Goal: Task Accomplishment & Management: Manage account settings

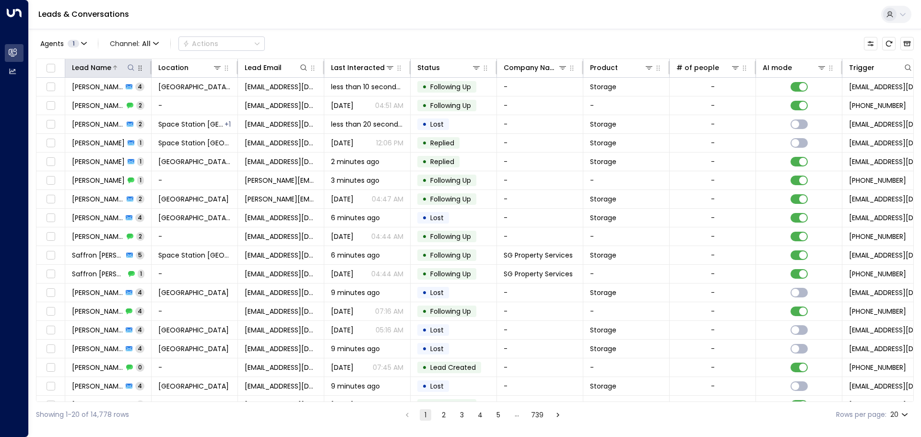
click at [135, 69] on button at bounding box center [131, 68] width 10 height 10
type input "*******"
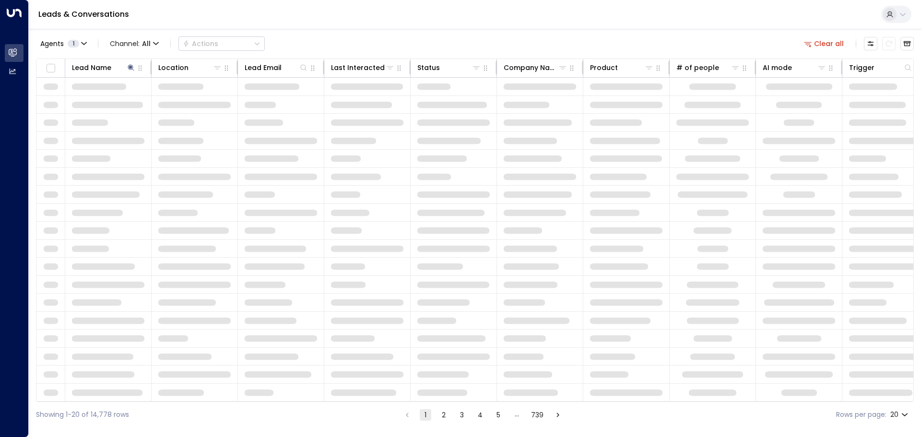
click at [340, 32] on div "Agents 1 Channel: All Actions Clear all Lead Name Location Lead Email Last Inte…" at bounding box center [475, 228] width 878 height 399
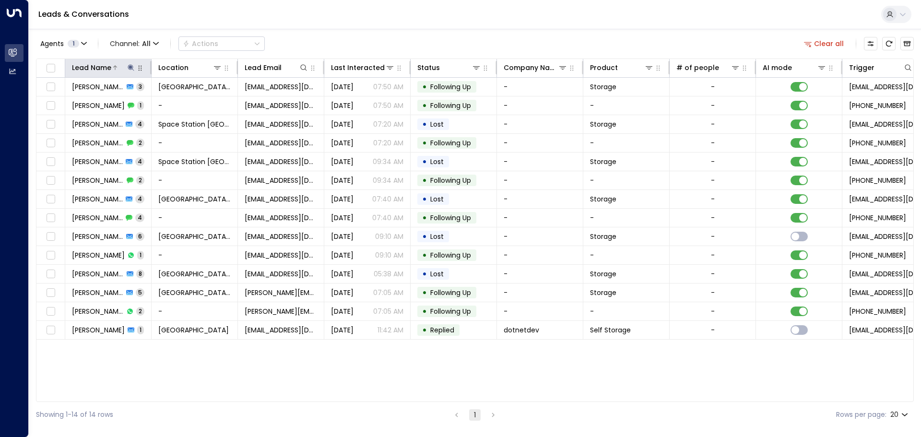
click at [133, 68] on icon at bounding box center [131, 67] width 6 height 6
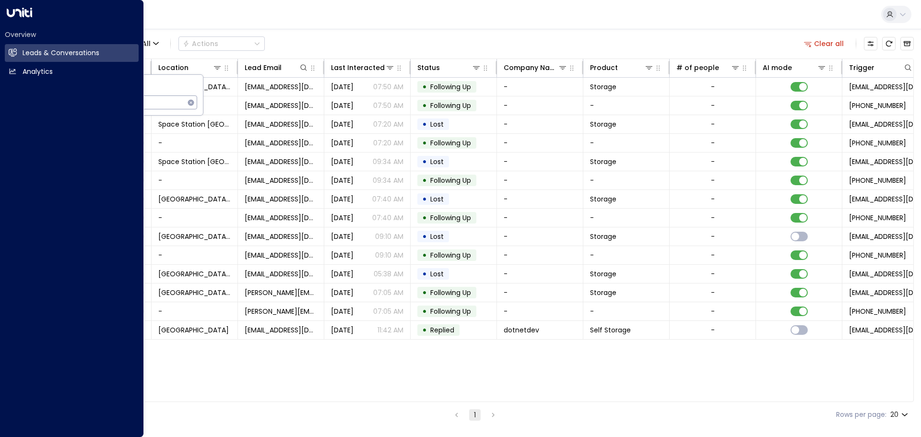
drag, startPoint x: 129, startPoint y: 100, endPoint x: 0, endPoint y: 69, distance: 133.3
click at [0, 69] on body "Overview Leads & Conversations Leads & Conversations Analytics Analytics Leads …" at bounding box center [460, 213] width 921 height 427
type input "********"
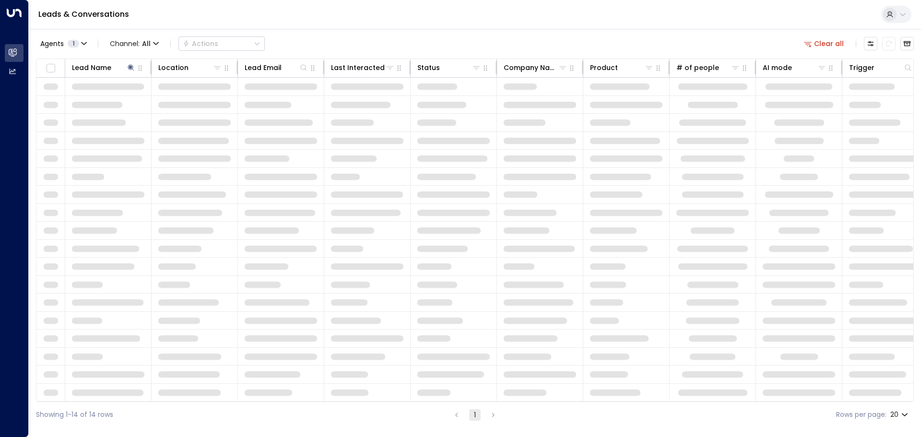
click at [528, 20] on div "Leads & Conversations" at bounding box center [475, 14] width 892 height 29
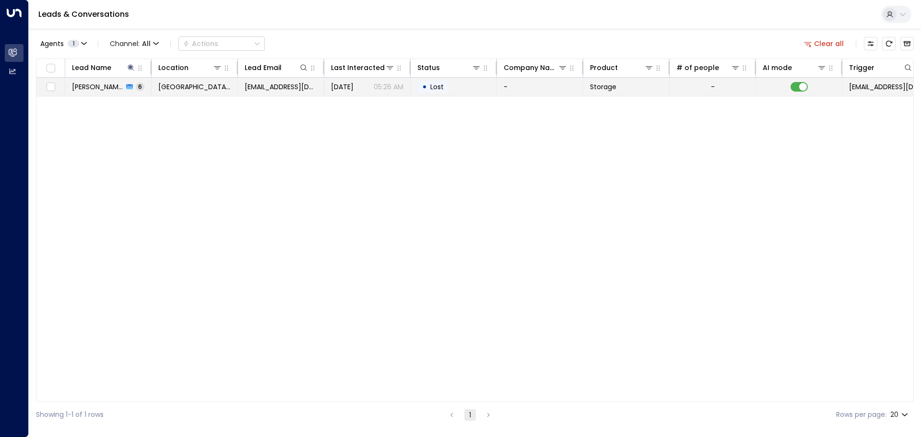
click at [237, 82] on td "[GEOGRAPHIC_DATA] [GEOGRAPHIC_DATA]" at bounding box center [195, 87] width 86 height 18
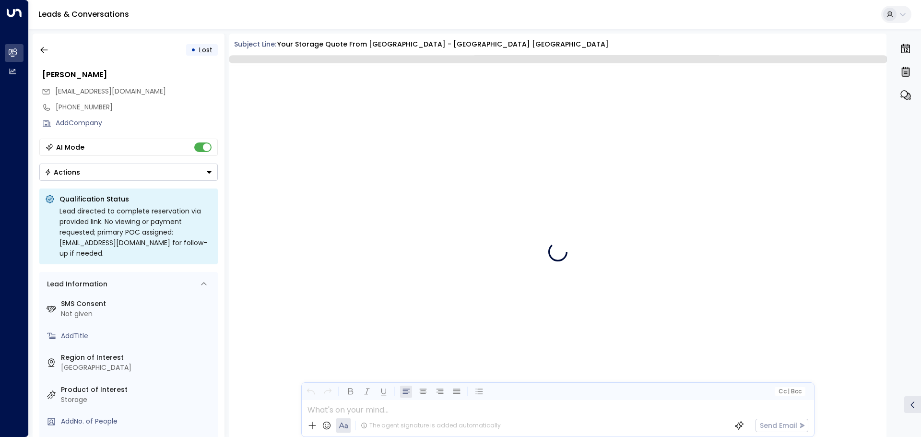
scroll to position [2148, 0]
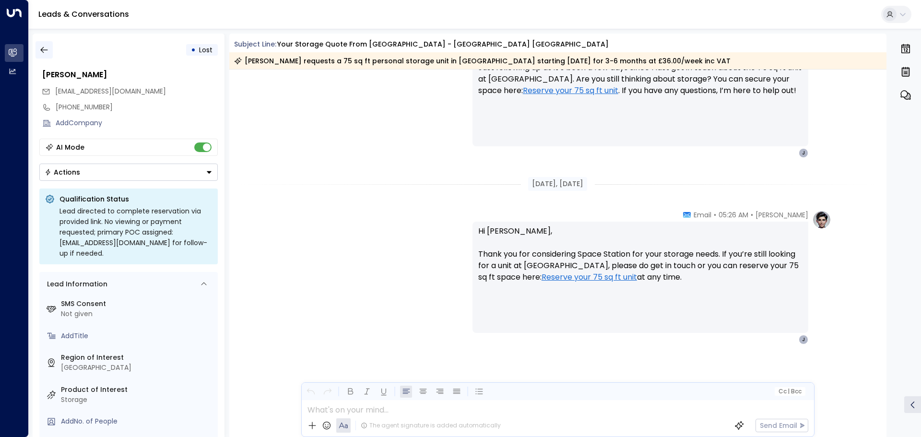
click at [44, 44] on button "button" at bounding box center [43, 49] width 17 height 17
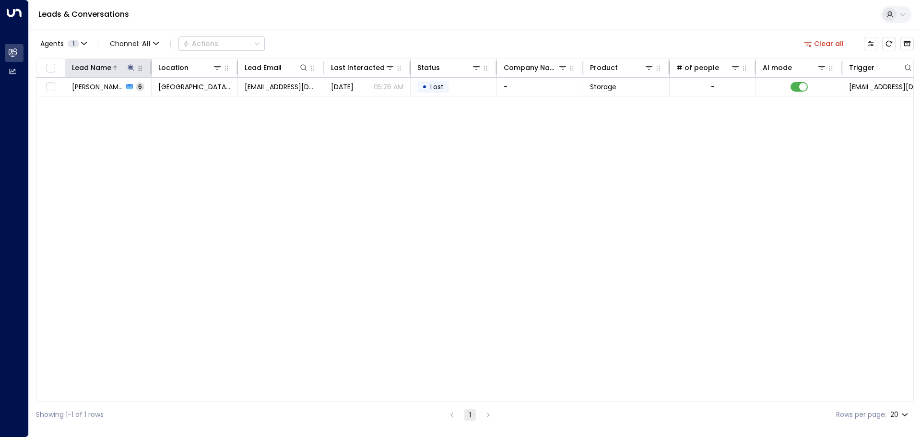
click at [126, 66] on div at bounding box center [123, 68] width 24 height 10
click at [132, 69] on icon at bounding box center [131, 67] width 6 height 6
click at [191, 104] on icon "button" at bounding box center [191, 102] width 6 height 6
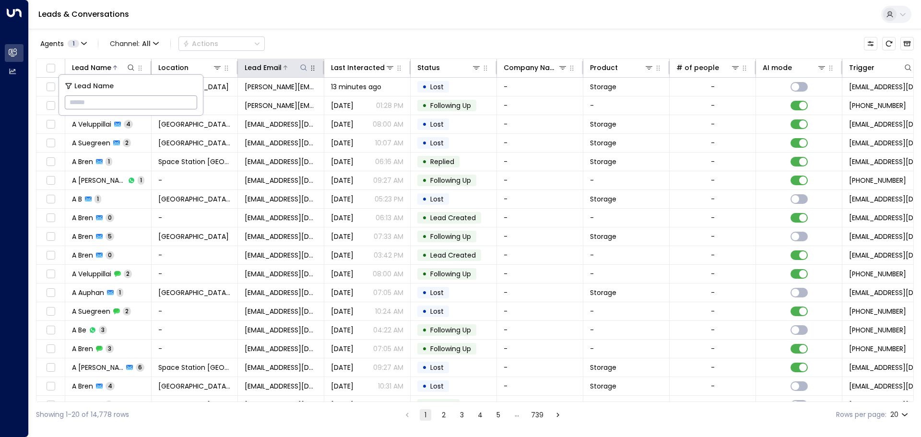
click at [298, 68] on div at bounding box center [295, 68] width 27 height 10
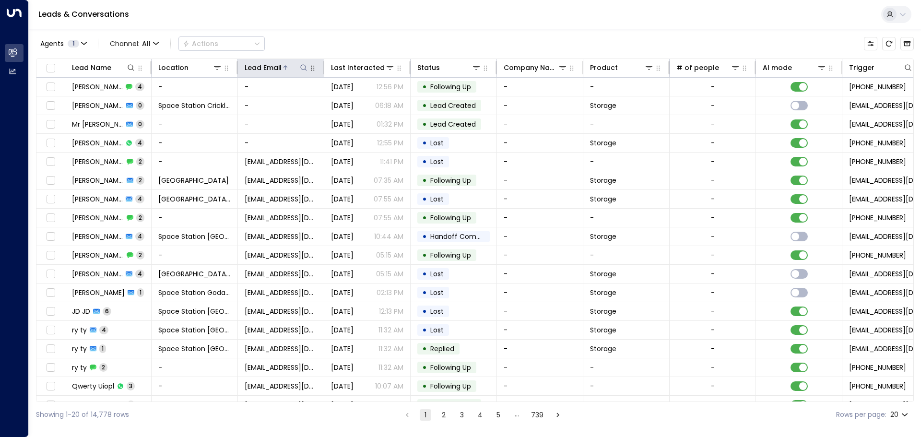
click at [304, 68] on icon at bounding box center [304, 68] width 8 height 8
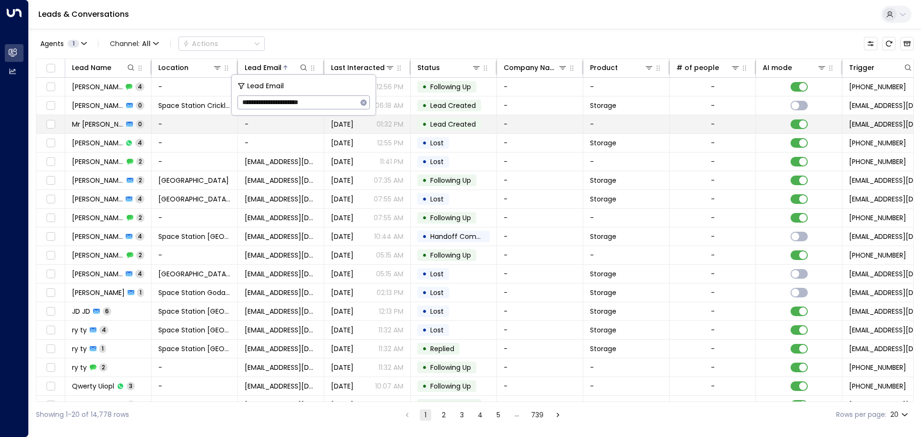
type input "**********"
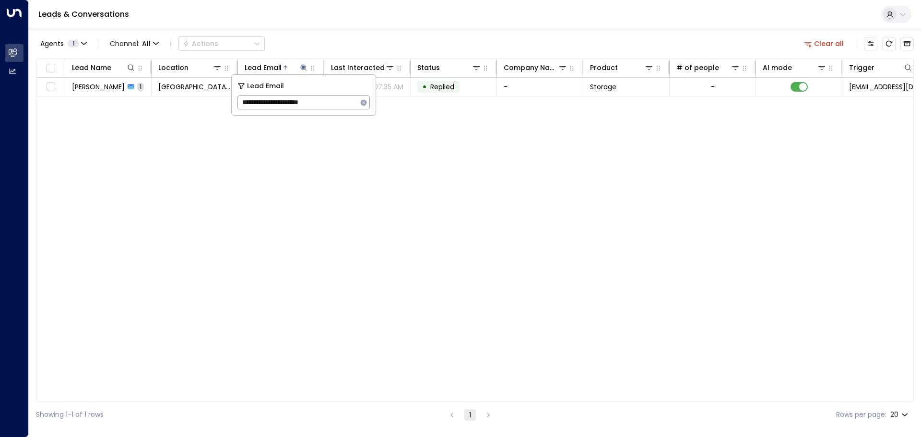
drag, startPoint x: 262, startPoint y: 132, endPoint x: 264, endPoint y: 123, distance: 9.3
click at [262, 131] on div "Lead Name Location Lead Email Last Interacted Status Company Name Product # of …" at bounding box center [475, 230] width 878 height 343
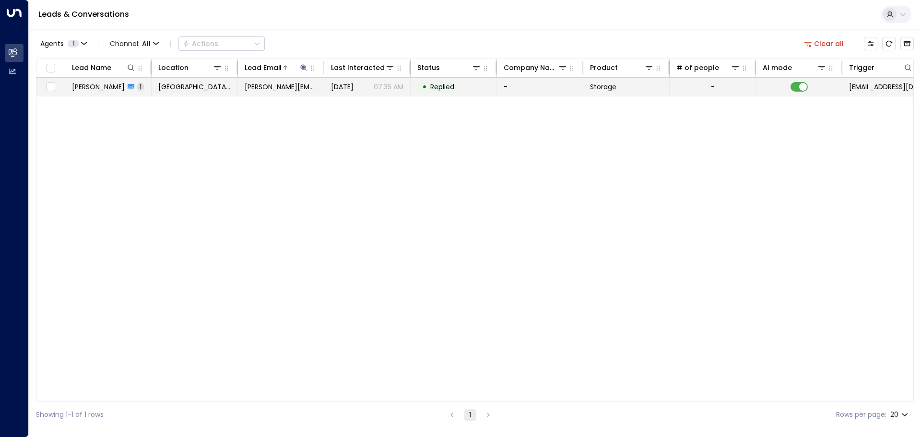
click at [272, 96] on tr "[PERSON_NAME][GEOGRAPHIC_DATA] [GEOGRAPHIC_DATA] [EMAIL_ADDRESS][PERSON_NAME][D…" at bounding box center [568, 87] width 1065 height 19
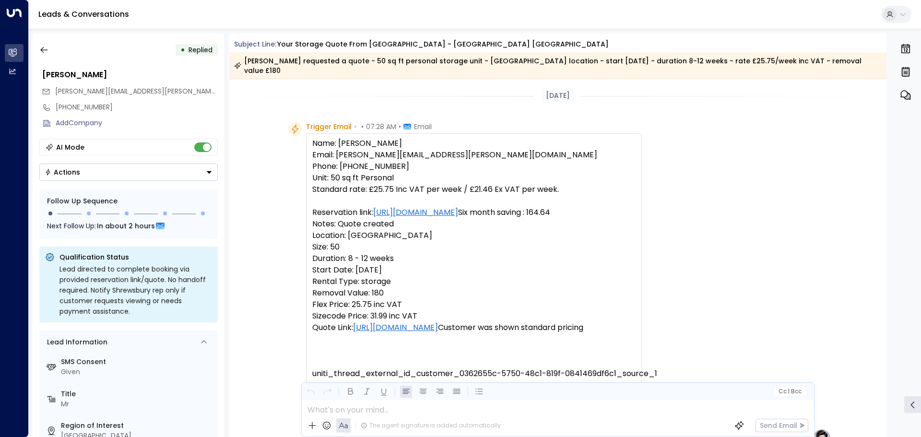
click at [93, 92] on span "[PERSON_NAME][EMAIL_ADDRESS][PERSON_NAME][DOMAIN_NAME]" at bounding box center [163, 91] width 216 height 10
drag, startPoint x: 93, startPoint y: 92, endPoint x: 155, endPoint y: 90, distance: 62.9
click at [155, 90] on div "[PERSON_NAME][EMAIL_ADDRESS][PERSON_NAME][DOMAIN_NAME]" at bounding box center [130, 91] width 176 height 16
drag, startPoint x: 142, startPoint y: 88, endPoint x: 47, endPoint y: 93, distance: 96.0
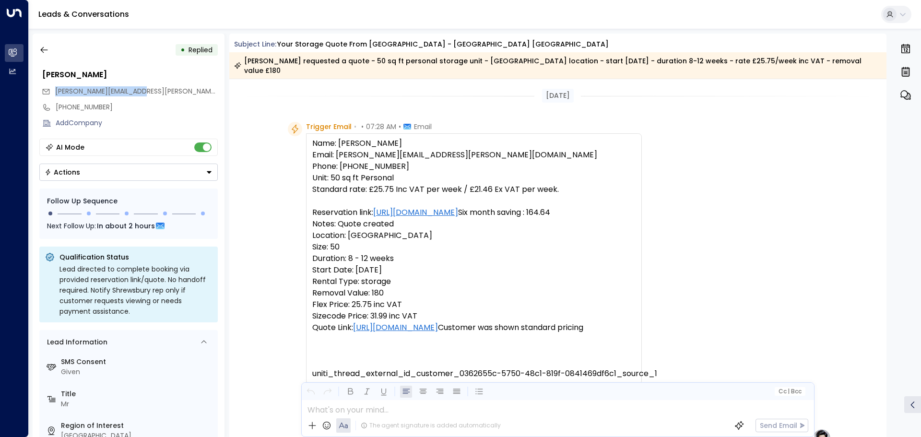
click at [47, 93] on div "[PERSON_NAME][EMAIL_ADDRESS][PERSON_NAME][DOMAIN_NAME]" at bounding box center [130, 91] width 176 height 16
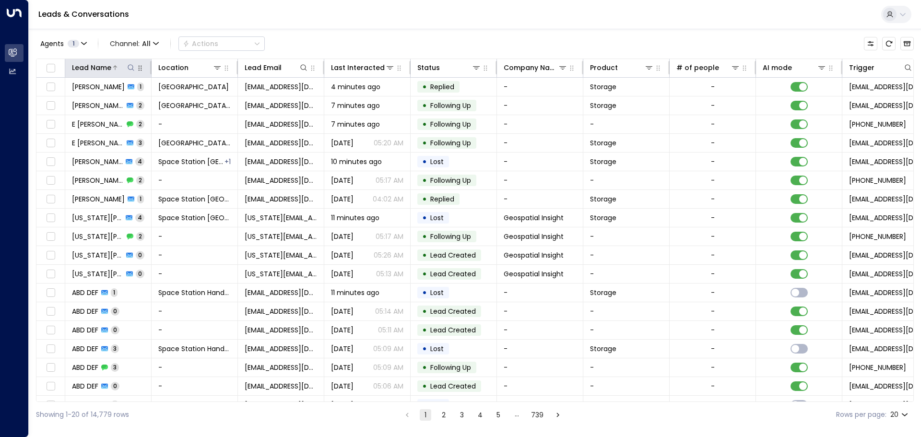
click at [132, 66] on icon at bounding box center [131, 68] width 8 height 8
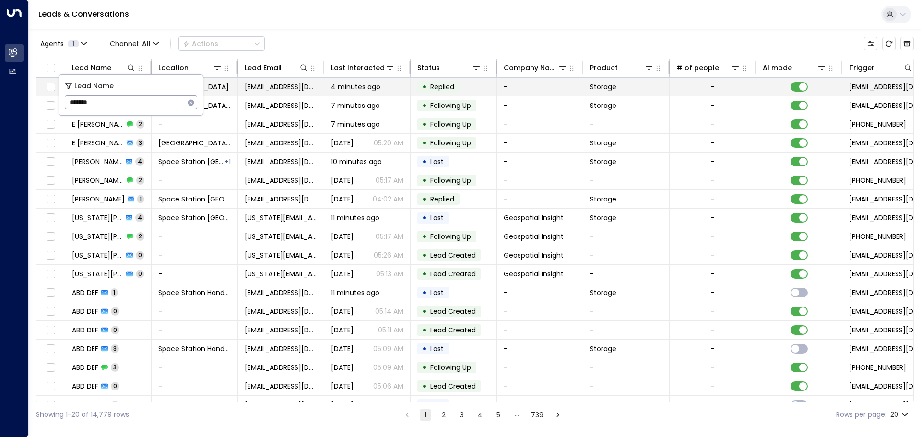
type input "*******"
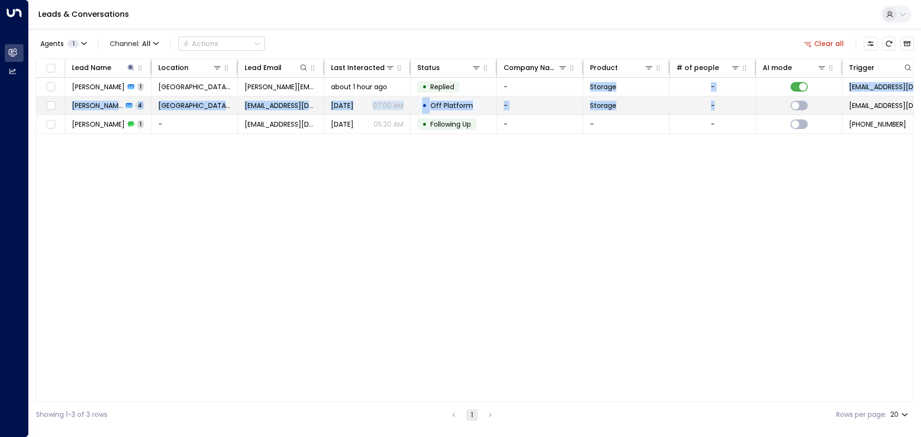
drag, startPoint x: 830, startPoint y: 98, endPoint x: 489, endPoint y: 106, distance: 341.1
click at [489, 106] on tr "Alan Henshaw 4 Space Station Shrewsbury ahenshaw3137@yahoo.com Sep 20, 2025 07:…" at bounding box center [568, 105] width 1065 height 19
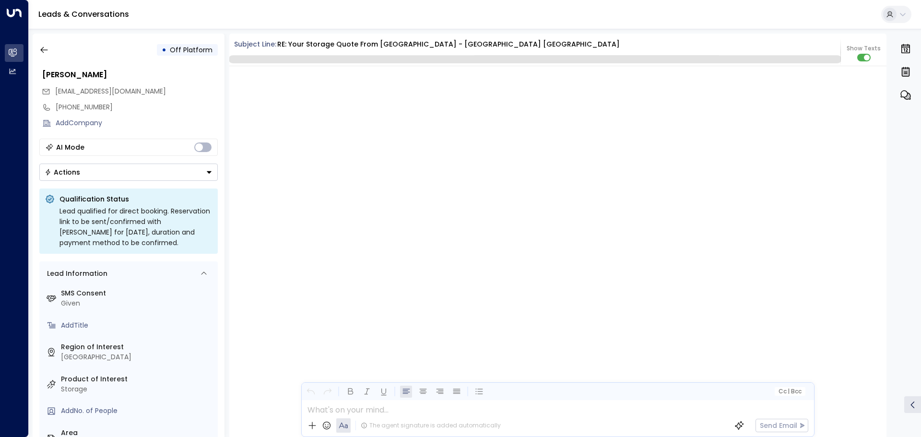
scroll to position [1212, 0]
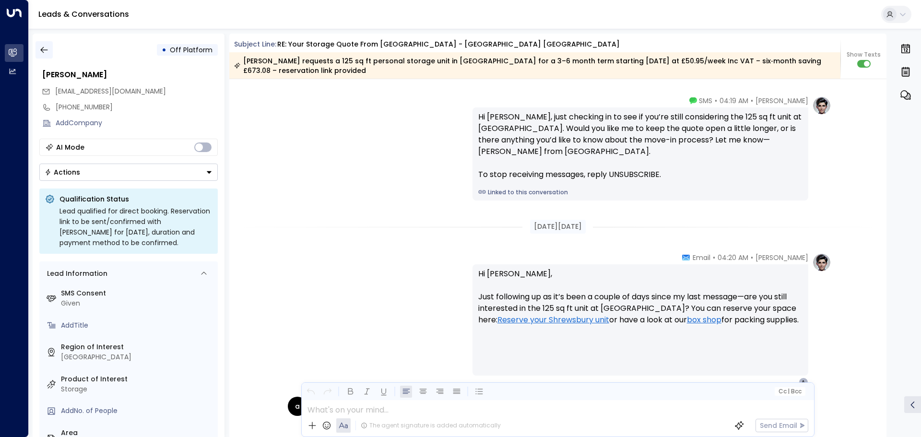
click at [46, 51] on icon "button" at bounding box center [44, 50] width 10 height 10
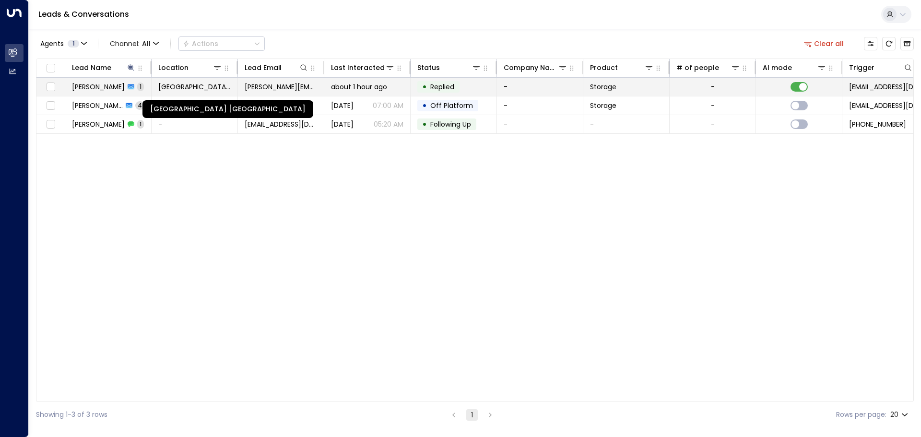
click at [204, 87] on span "[GEOGRAPHIC_DATA] [GEOGRAPHIC_DATA]" at bounding box center [194, 87] width 72 height 10
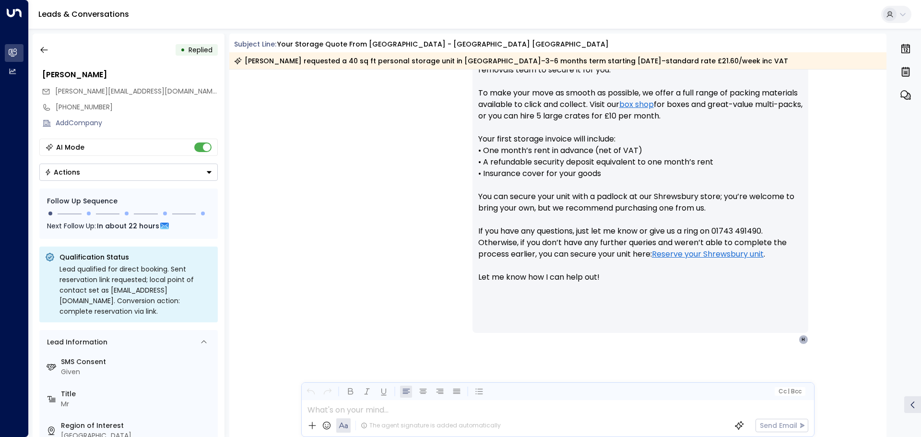
scroll to position [500, 0]
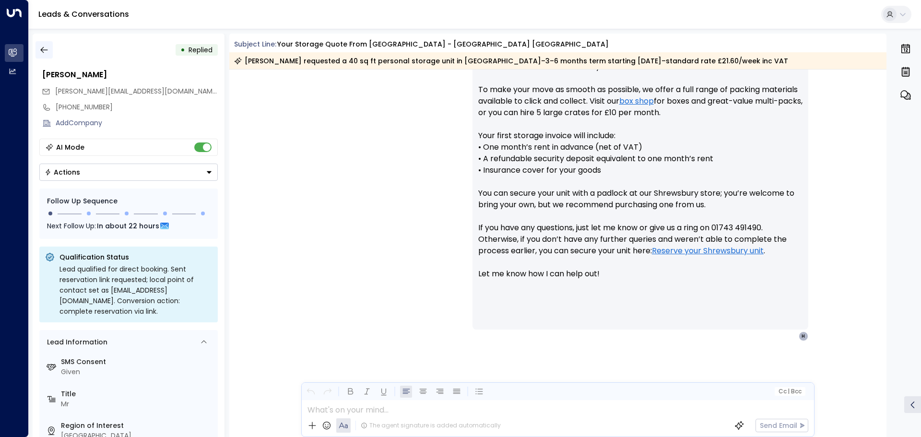
click at [48, 43] on button "button" at bounding box center [43, 49] width 17 height 17
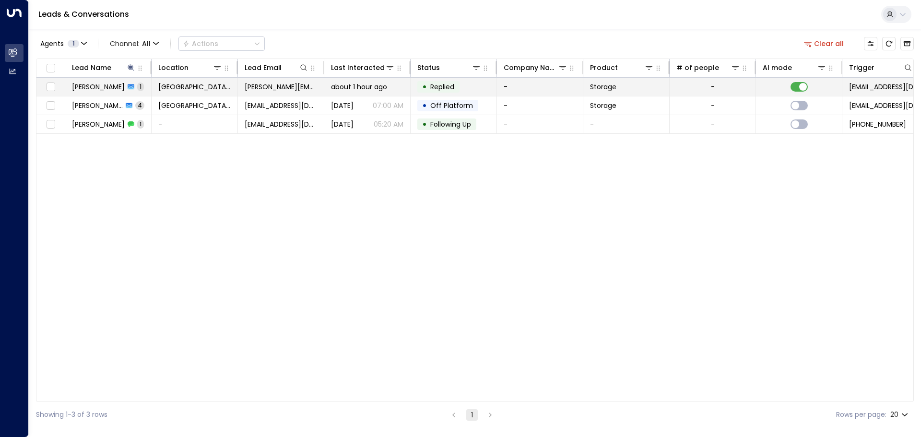
click at [235, 90] on td "[GEOGRAPHIC_DATA] [GEOGRAPHIC_DATA]" at bounding box center [195, 87] width 86 height 18
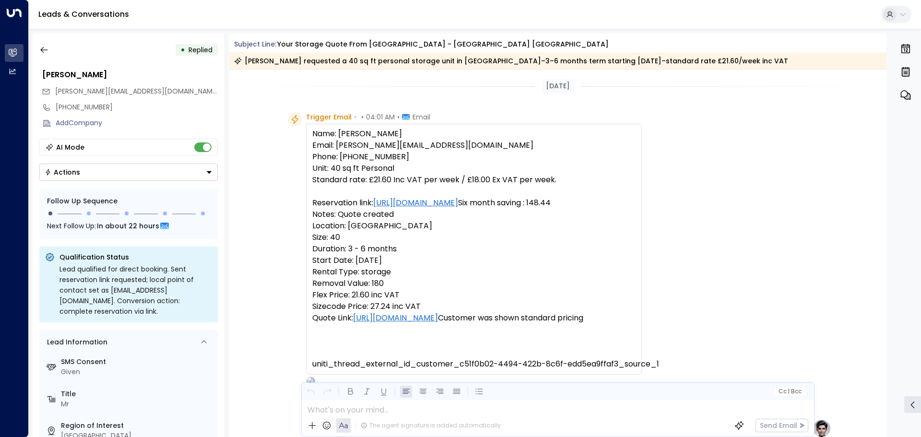
scroll to position [371, 0]
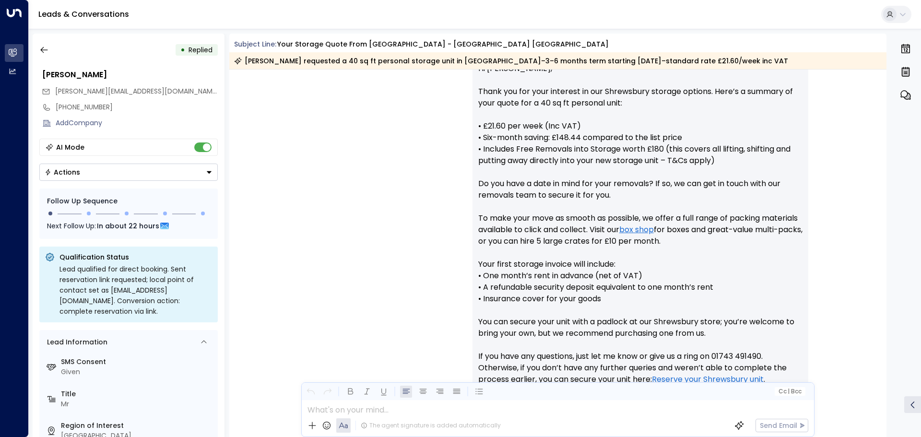
click at [101, 175] on button "Actions" at bounding box center [128, 172] width 178 height 17
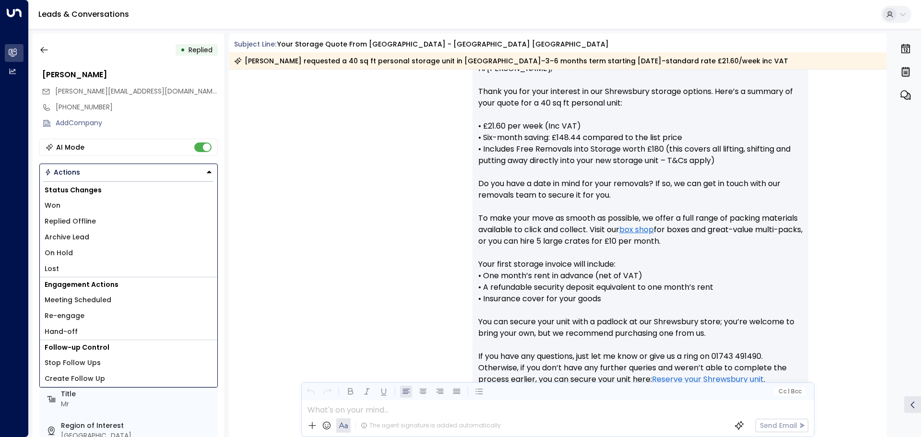
click at [67, 263] on li "Lost" at bounding box center [128, 269] width 177 height 16
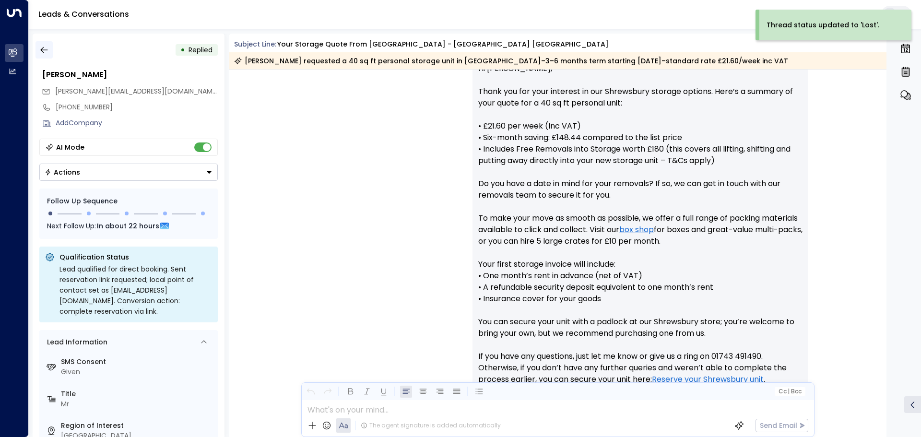
click at [46, 57] on button "button" at bounding box center [43, 49] width 17 height 17
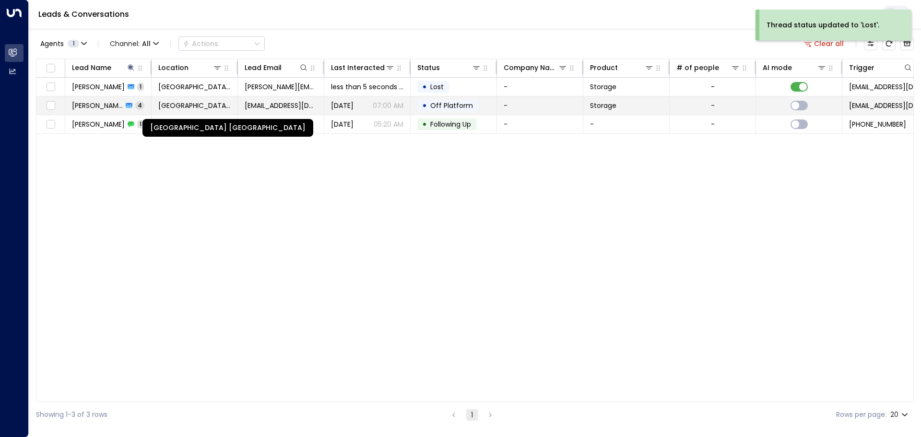
click at [195, 102] on span "[GEOGRAPHIC_DATA] [GEOGRAPHIC_DATA]" at bounding box center [194, 106] width 72 height 10
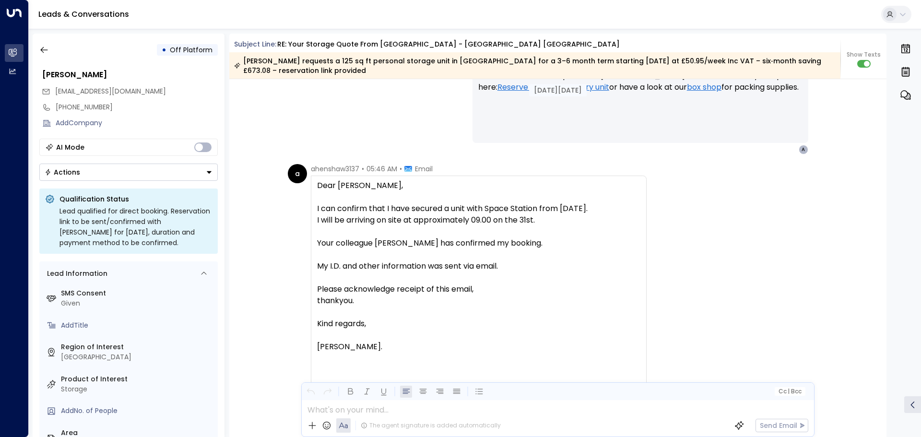
scroll to position [1757, 0]
